Goal: Task Accomplishment & Management: Complete application form

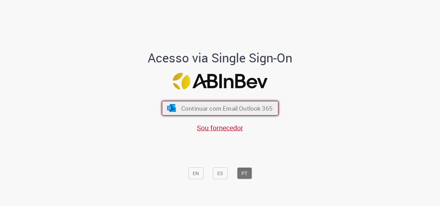
click at [235, 104] on button "Continuar com Email Outlook 365" at bounding box center [220, 108] width 117 height 15
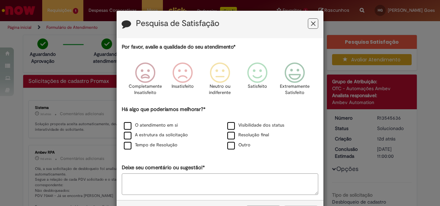
click at [311, 24] on icon "Feedback" at bounding box center [313, 23] width 4 height 7
